Goal: Download file/media

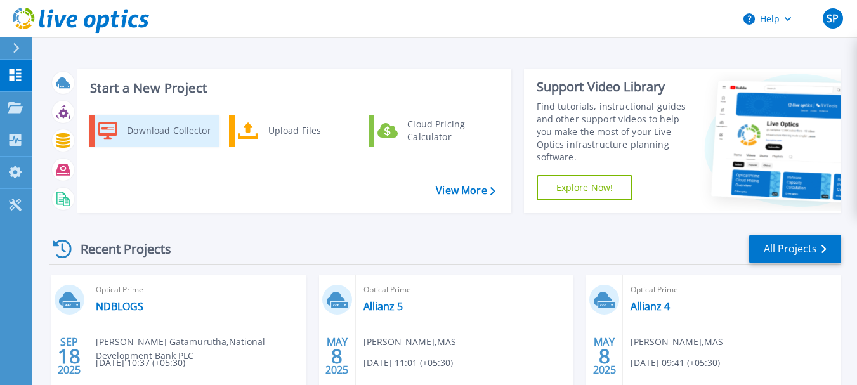
click at [167, 127] on div "Download Collector" at bounding box center [169, 130] width 96 height 25
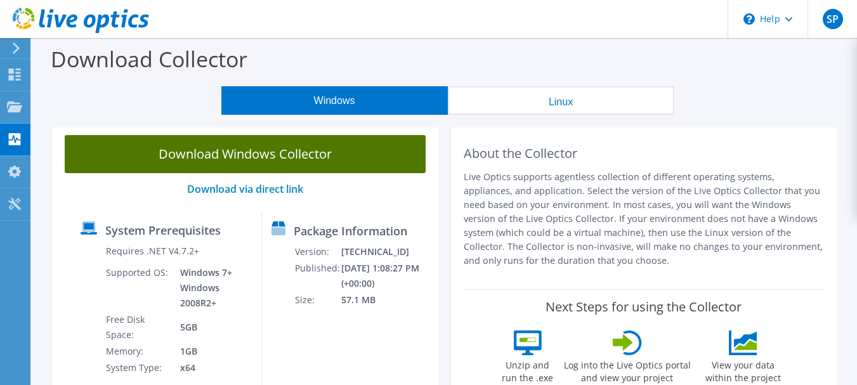
click at [265, 152] on link "Download Windows Collector" at bounding box center [245, 154] width 361 height 38
